Goal: Task Accomplishment & Management: Use online tool/utility

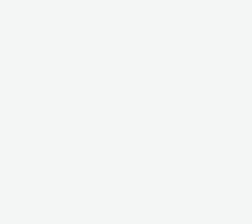
select select "7d7b5aff-eb10-49ff-9fb4-161712d76f47"
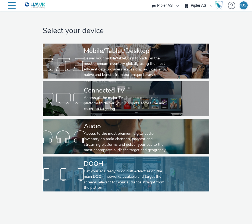
click at [127, 175] on div "Get your ads ready to go out! Advertise on the main DOOH networks available and…" at bounding box center [125, 180] width 82 height 22
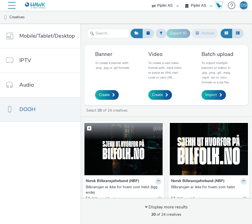
click at [134, 150] on img at bounding box center [123, 149] width 79 height 52
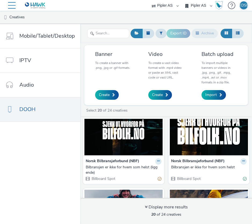
scroll to position [27, 0]
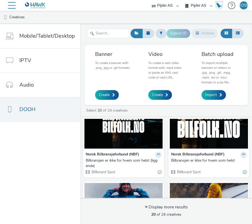
click at [195, 145] on img at bounding box center [209, 122] width 79 height 52
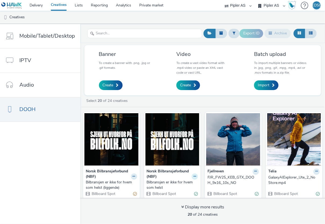
click at [135, 177] on icon at bounding box center [134, 176] width 2 height 3
click at [52, 147] on nav "Mobile/Tablet/Desktop IPTV Audio DOOH" at bounding box center [40, 124] width 80 height 200
